Goal: Transaction & Acquisition: Subscribe to service/newsletter

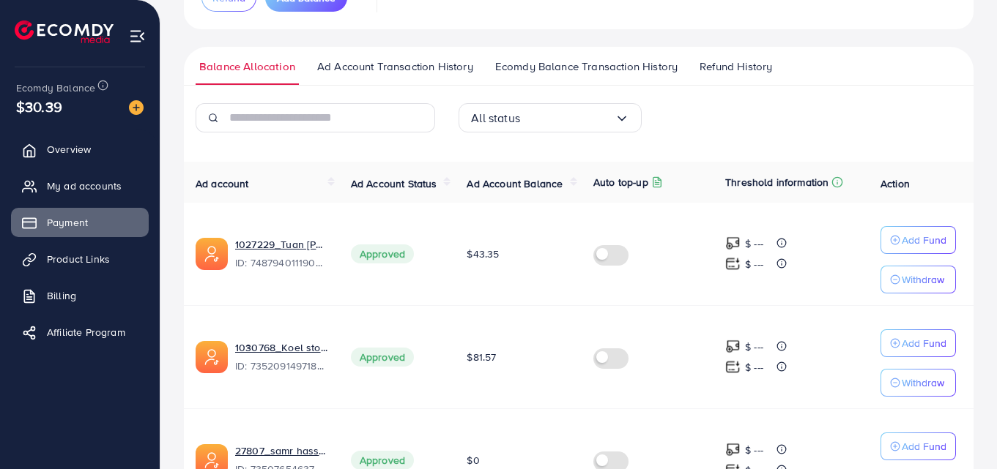
scroll to position [184, 0]
